Goal: Task Accomplishment & Management: Manage account settings

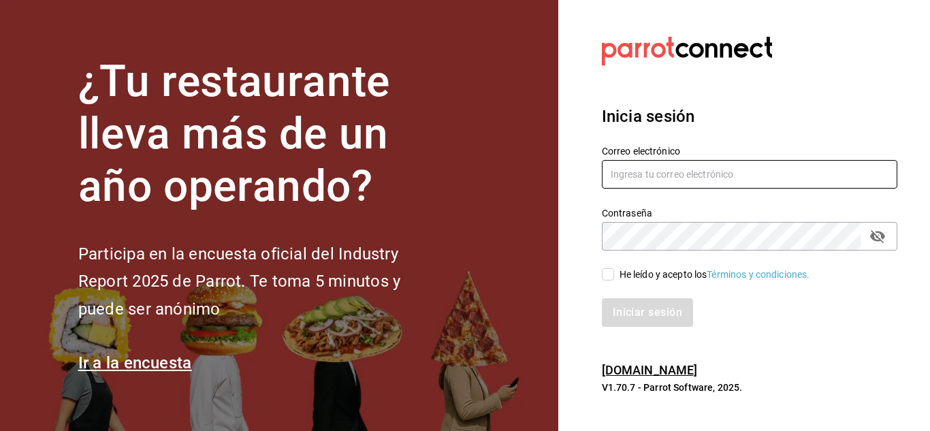
type input "[PERSON_NAME][EMAIL_ADDRESS][PERSON_NAME][DOMAIN_NAME]"
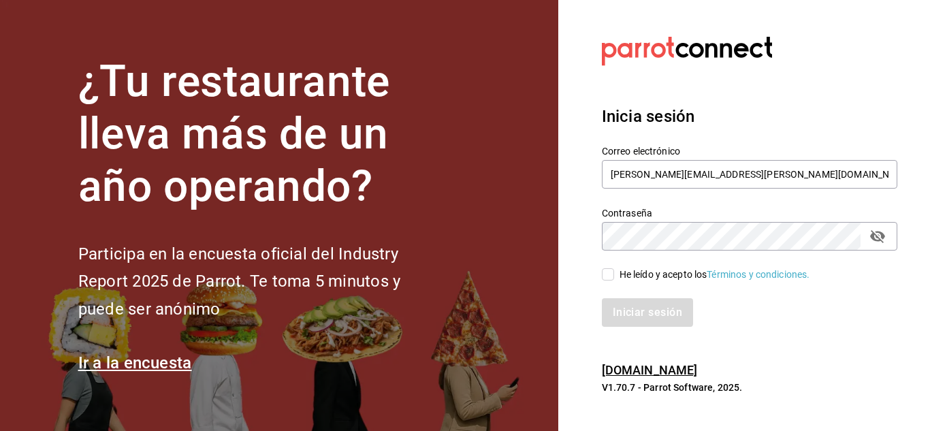
click at [606, 280] on input "He leído y acepto los Términos y condiciones." at bounding box center [608, 274] width 12 height 12
checkbox input "true"
click at [622, 313] on button "Iniciar sesión" at bounding box center [648, 312] width 93 height 29
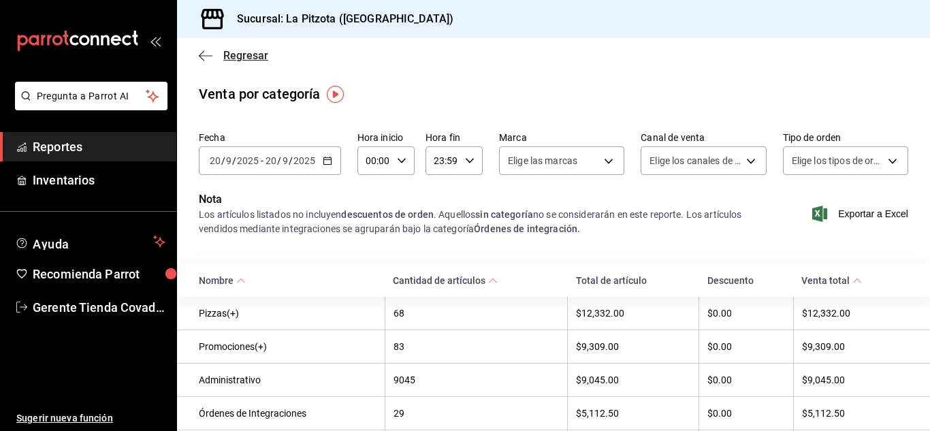
click at [205, 57] on icon "button" at bounding box center [206, 56] width 14 height 12
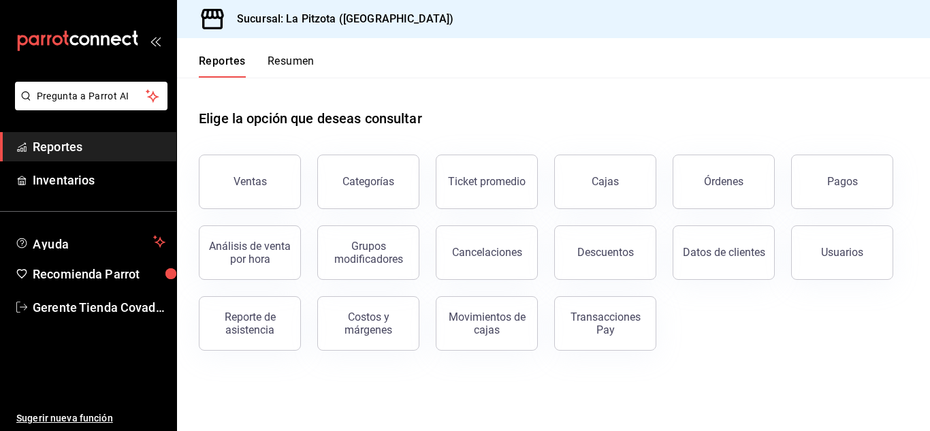
click at [295, 73] on button "Resumen" at bounding box center [291, 65] width 47 height 23
